Goal: Complete application form

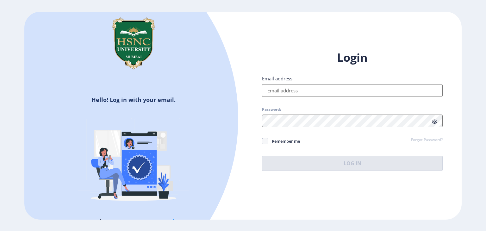
click at [298, 90] on input "Email address:" at bounding box center [352, 90] width 181 height 13
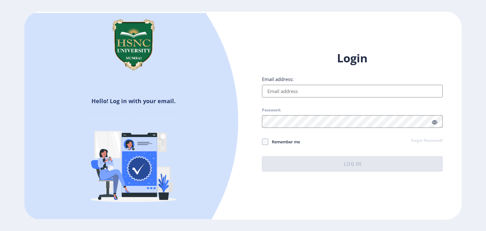
paste input "[EMAIL_ADDRESS][DOMAIN_NAME]"
type input "[EMAIL_ADDRESS][DOMAIN_NAME]"
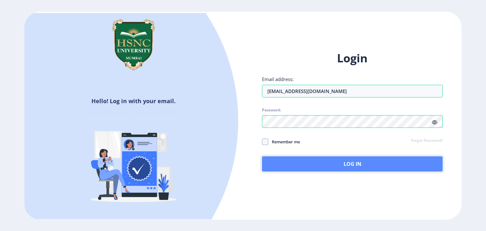
click at [269, 166] on button "Log In" at bounding box center [352, 163] width 181 height 15
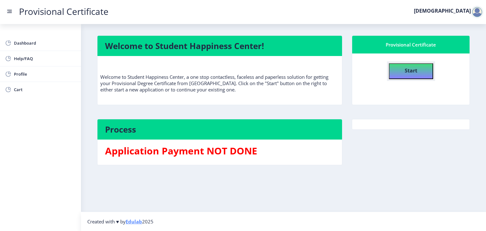
click at [407, 73] on b "Start" at bounding box center [410, 70] width 13 height 7
